Goal: Task Accomplishment & Management: Use online tool/utility

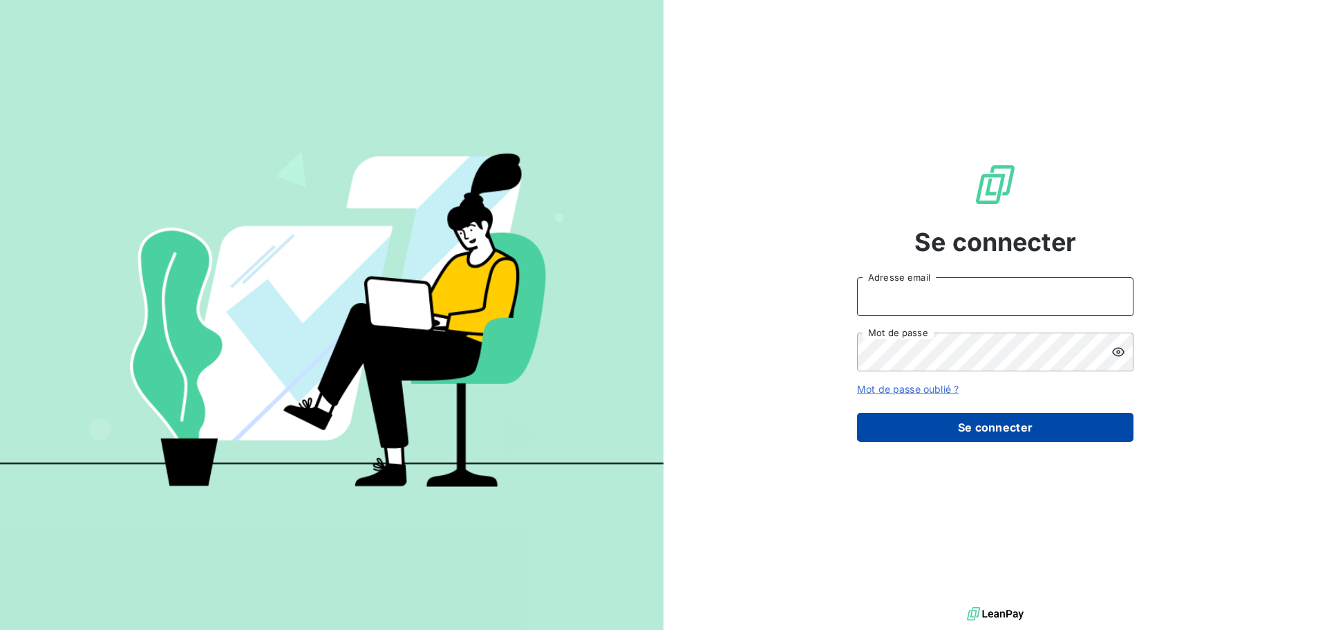
type input "[EMAIL_ADDRESS][DOMAIN_NAME]"
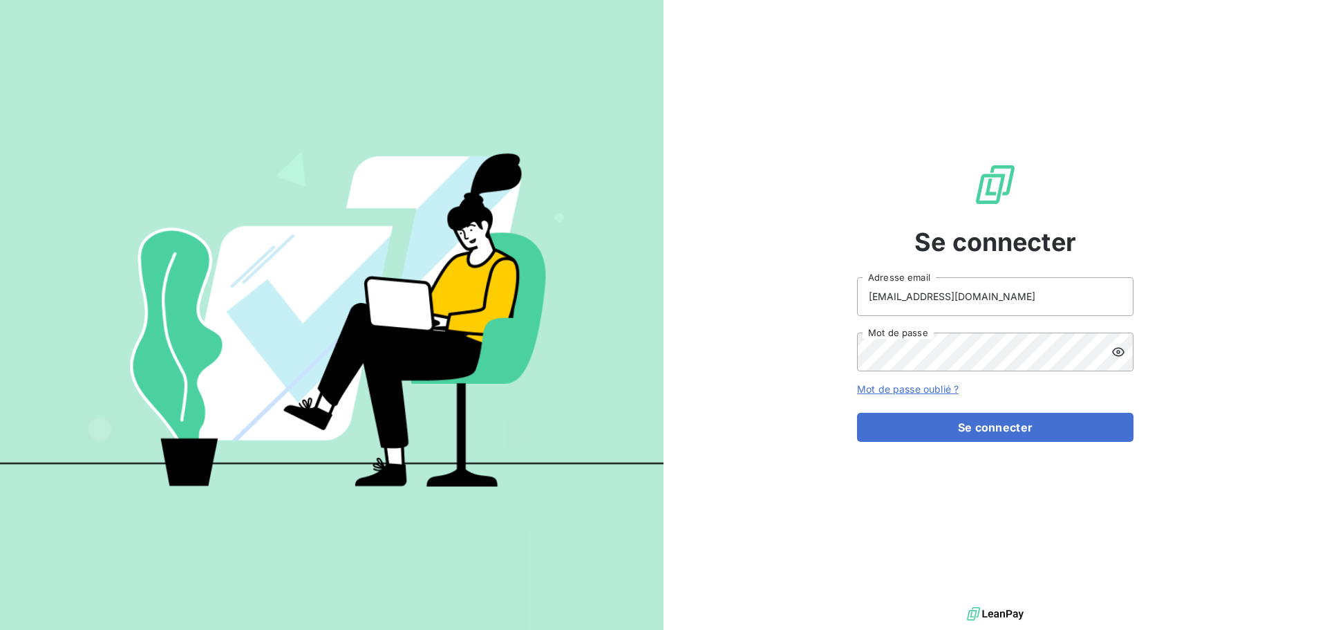
drag, startPoint x: 941, startPoint y: 424, endPoint x: 979, endPoint y: 403, distance: 43.6
click at [941, 424] on button "Se connecter" at bounding box center [995, 427] width 276 height 29
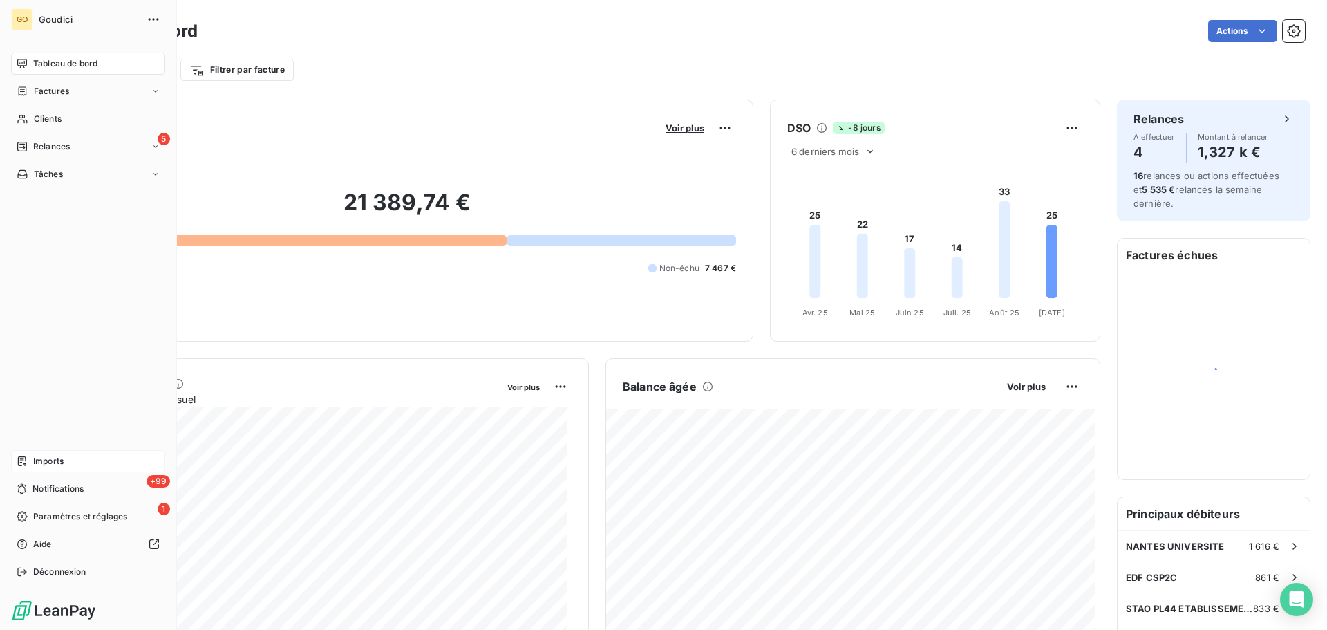
click at [21, 462] on icon at bounding box center [22, 461] width 8 height 10
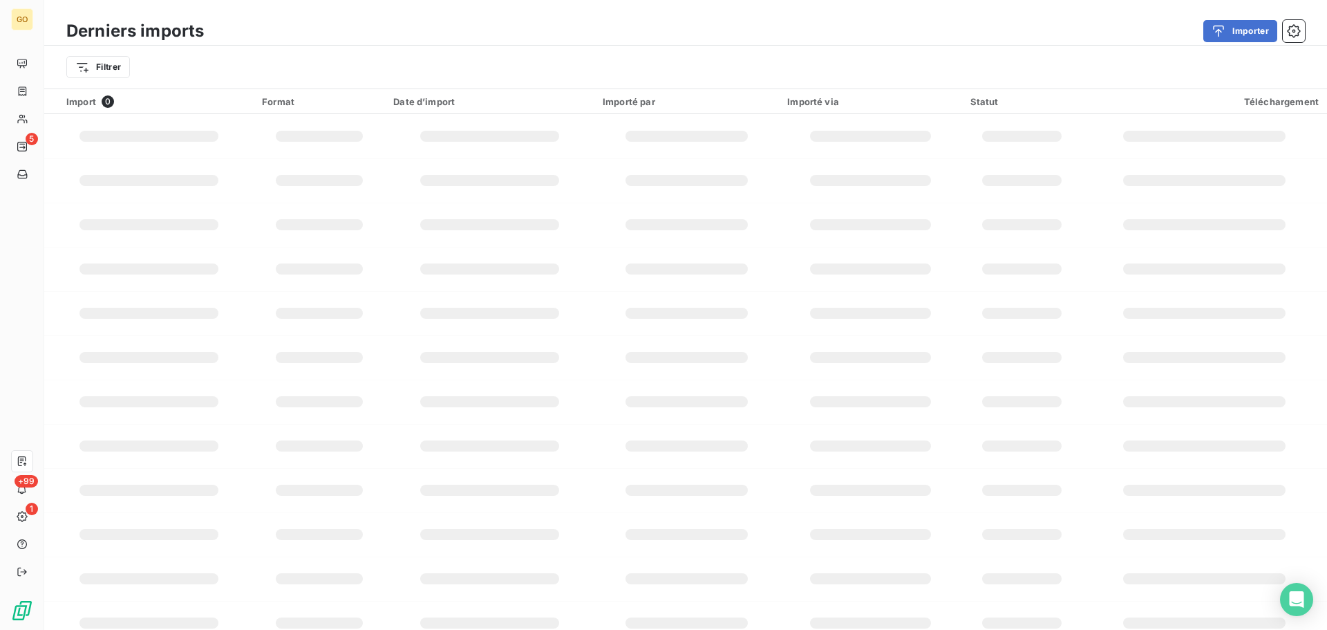
click at [1230, 25] on div "button" at bounding box center [1221, 31] width 21 height 14
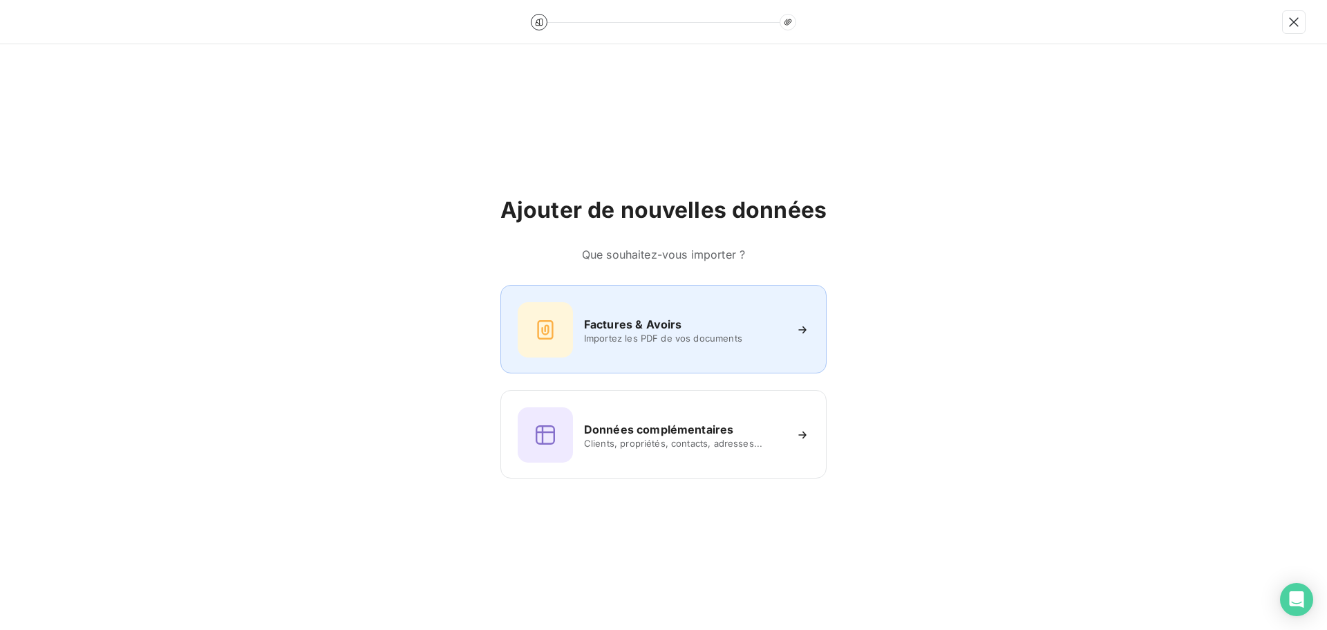
click at [699, 323] on div "Factures & Avoirs" at bounding box center [684, 324] width 200 height 17
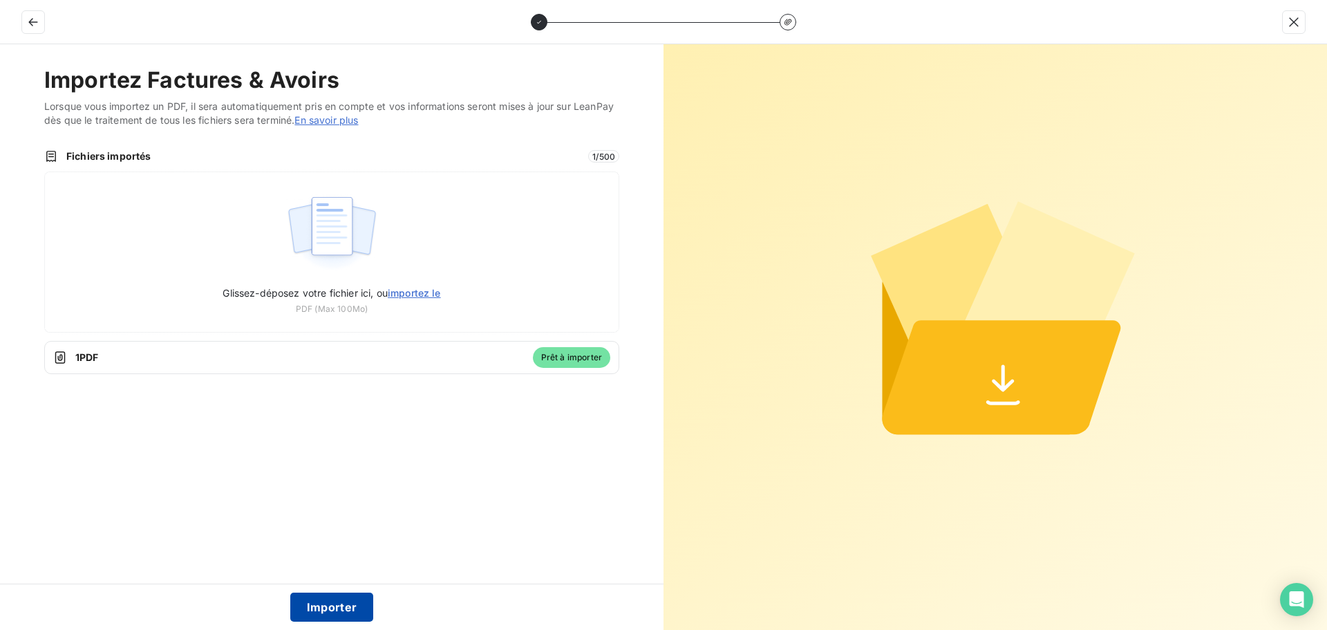
click at [327, 609] on button "Importer" at bounding box center [332, 606] width 84 height 29
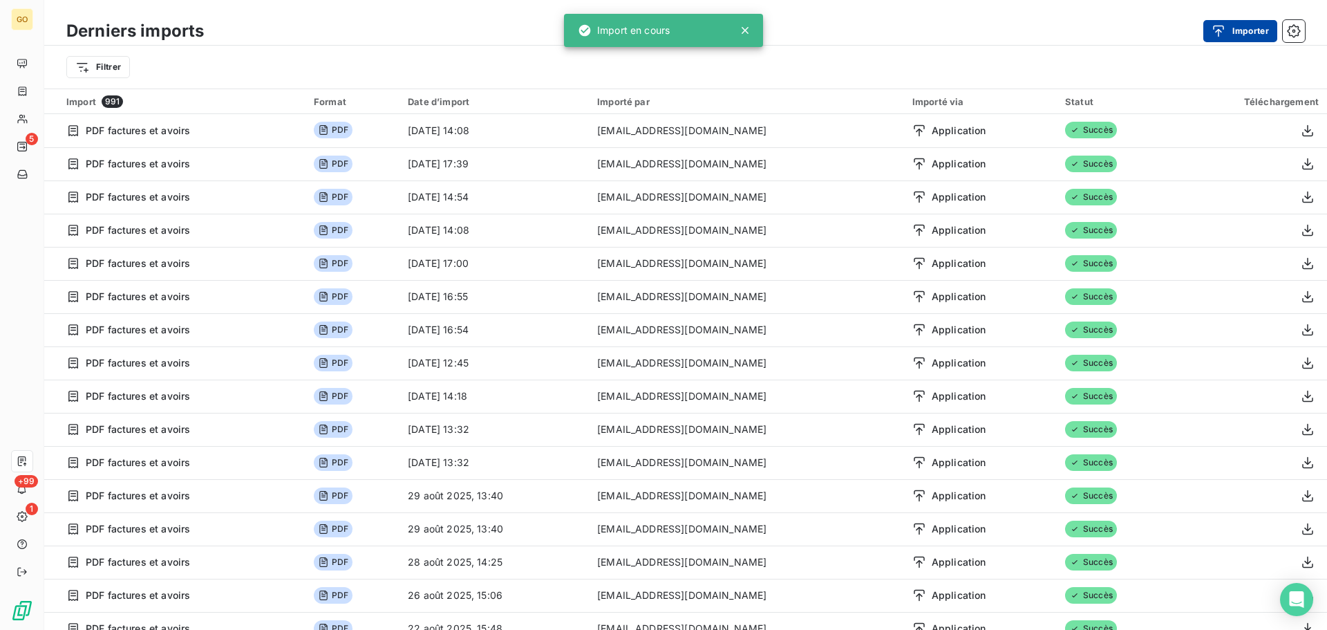
click at [1245, 28] on button "Importer" at bounding box center [1240, 31] width 74 height 22
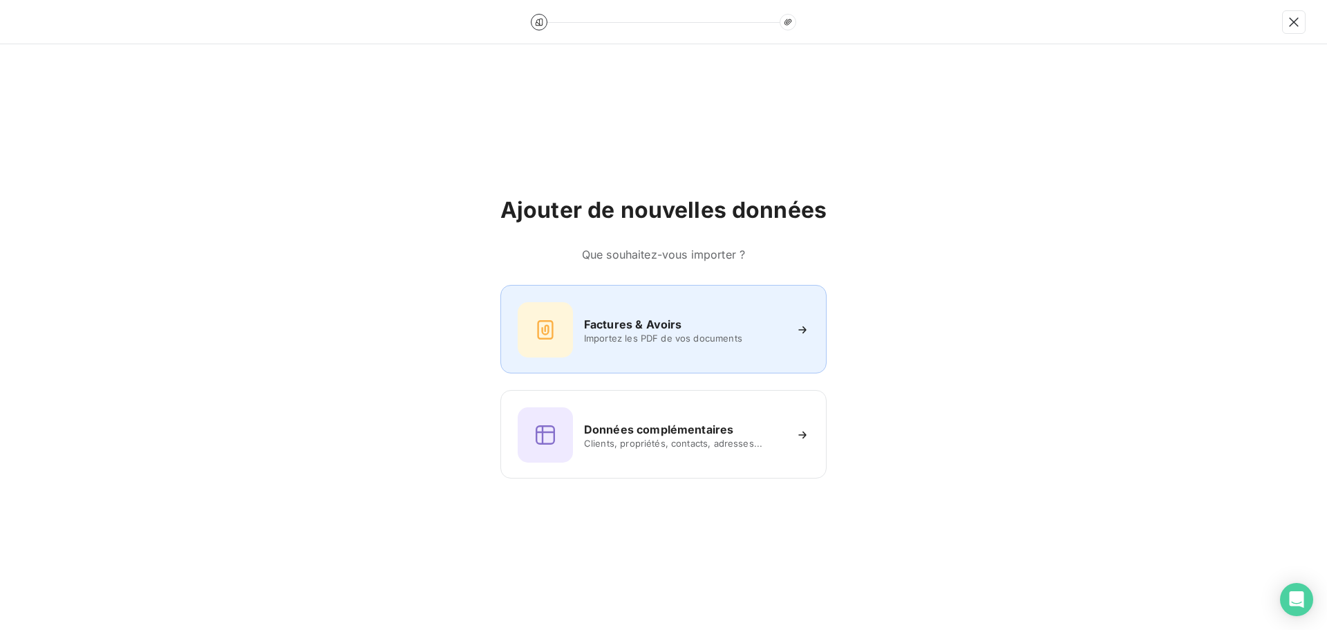
click at [607, 329] on h6 "Factures & Avoirs" at bounding box center [633, 324] width 98 height 17
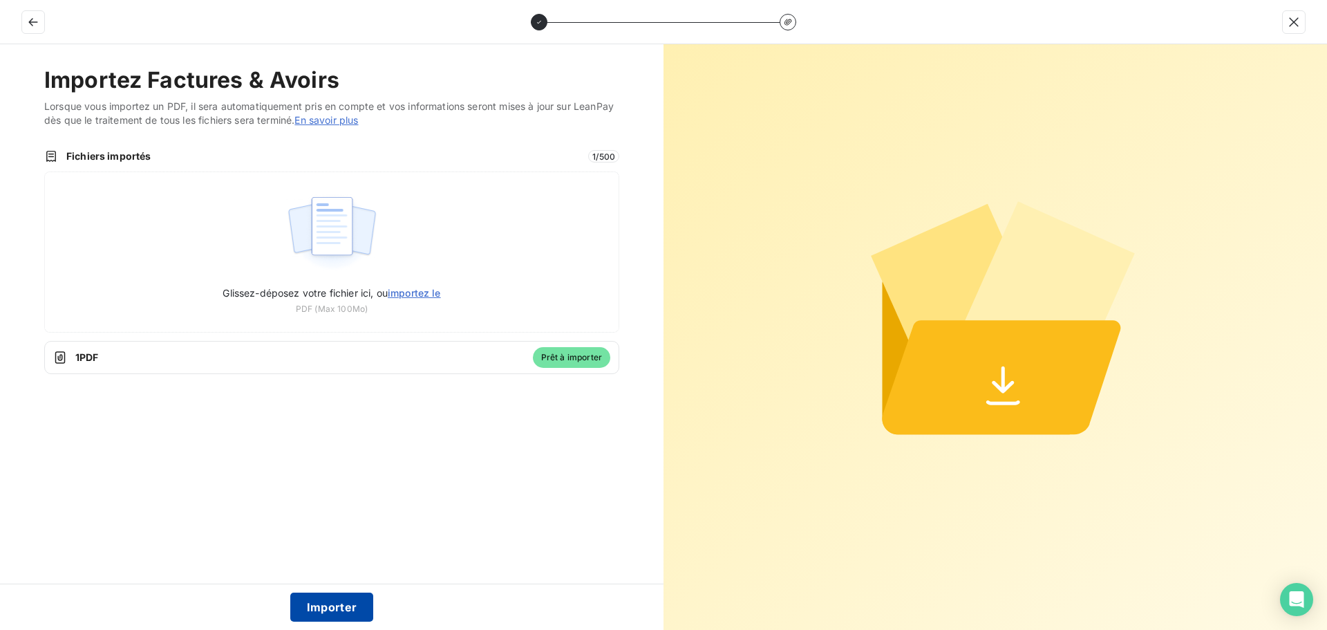
click at [323, 599] on button "Importer" at bounding box center [332, 606] width 84 height 29
